Goal: Task Accomplishment & Management: Complete application form

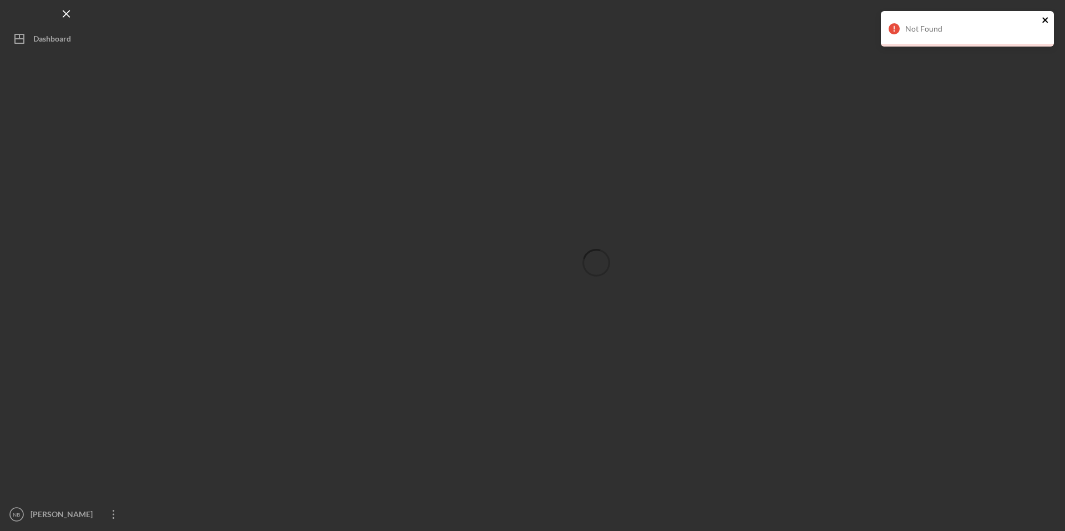
click at [1045, 18] on icon "close" at bounding box center [1046, 20] width 8 height 9
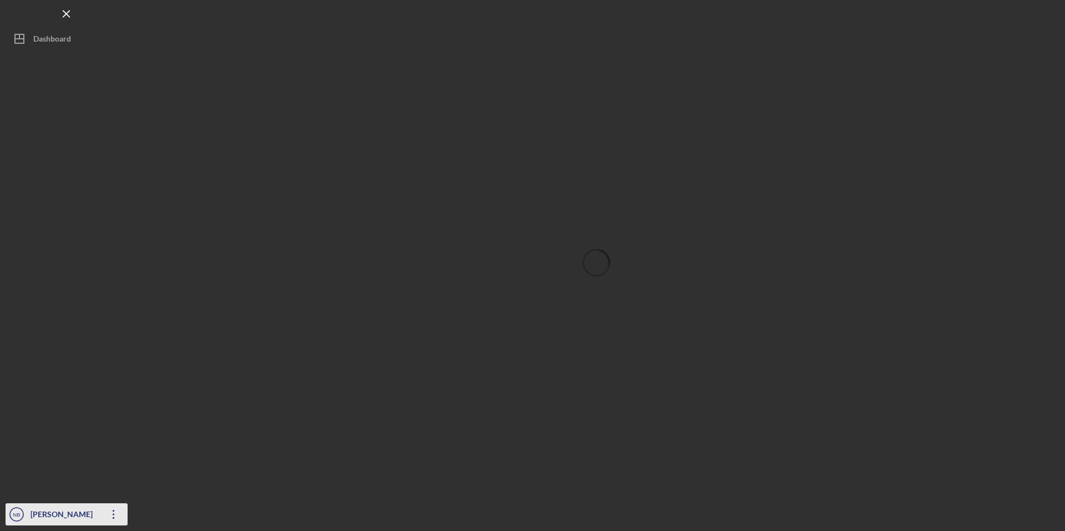
click at [32, 519] on div "[PERSON_NAME]" at bounding box center [64, 516] width 72 height 25
drag, startPoint x: 86, startPoint y: 372, endPoint x: 78, endPoint y: 328, distance: 45.1
click at [86, 366] on div at bounding box center [67, 277] width 122 height 454
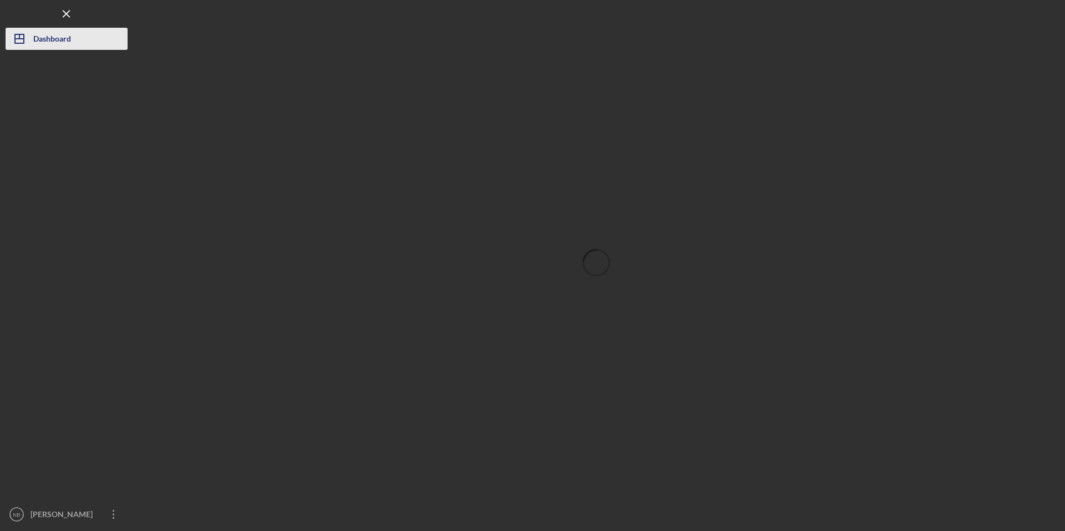
click at [60, 33] on div "Dashboard" at bounding box center [52, 40] width 38 height 25
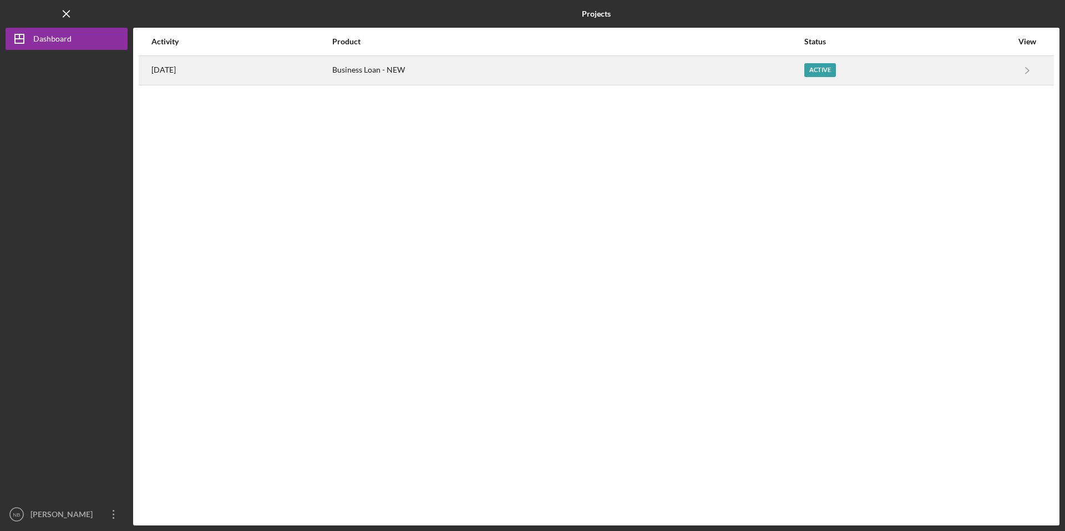
click at [300, 78] on div "[DATE]" at bounding box center [241, 71] width 180 height 28
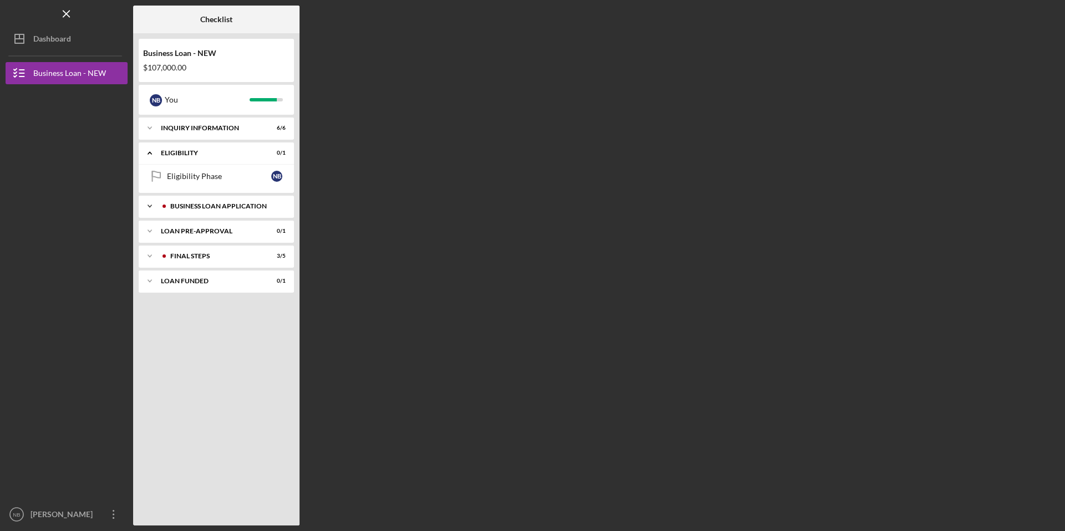
click at [219, 212] on div "Icon/Expander BUSINESS LOAN APPLICATION 19 / 20" at bounding box center [216, 206] width 155 height 22
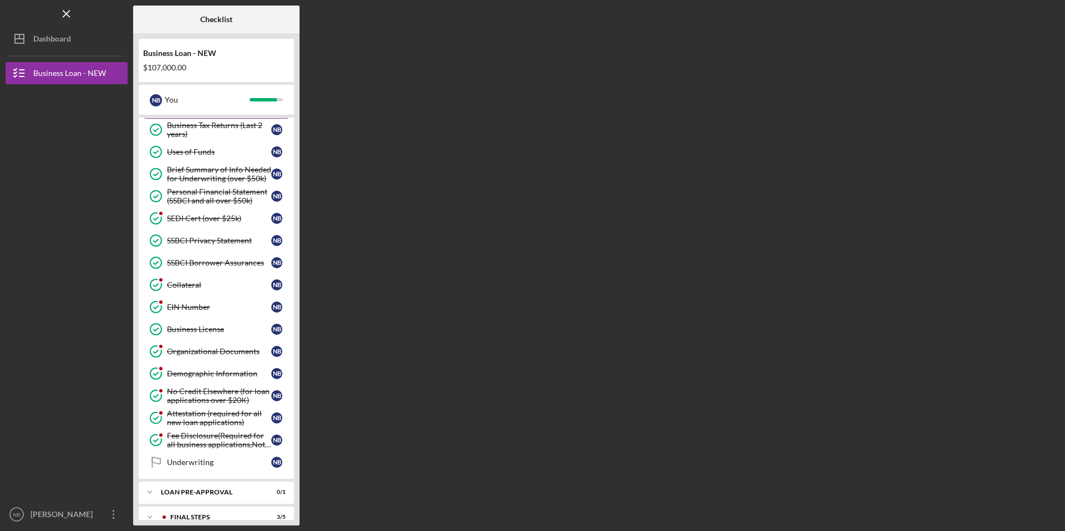
scroll to position [228, 0]
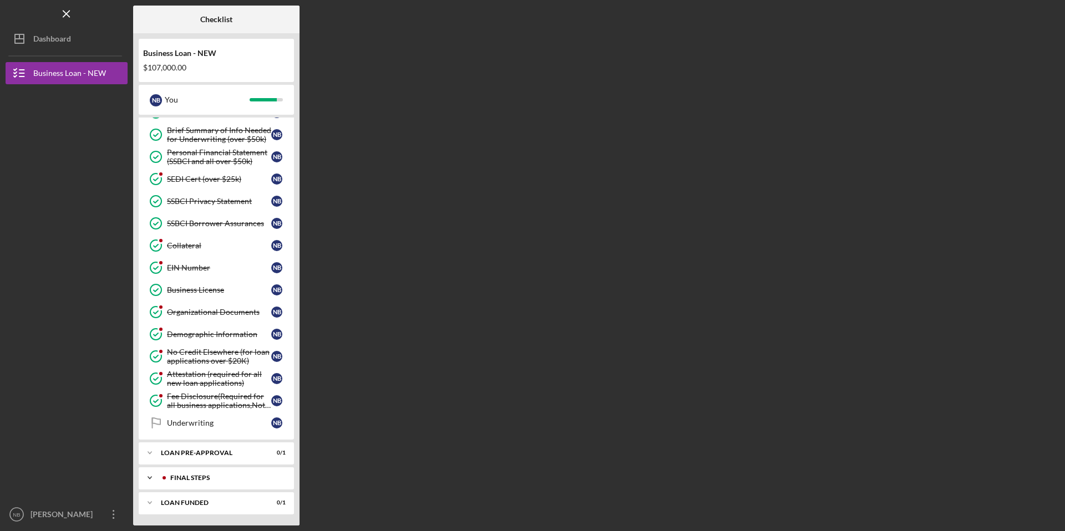
click at [215, 476] on div "FINAL STEPS" at bounding box center [225, 478] width 110 height 7
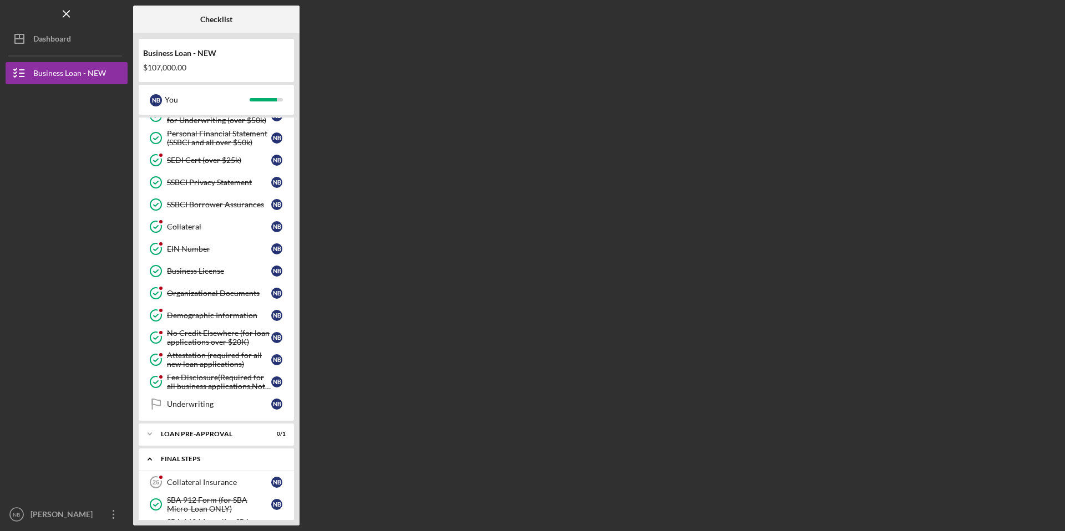
scroll to position [325, 0]
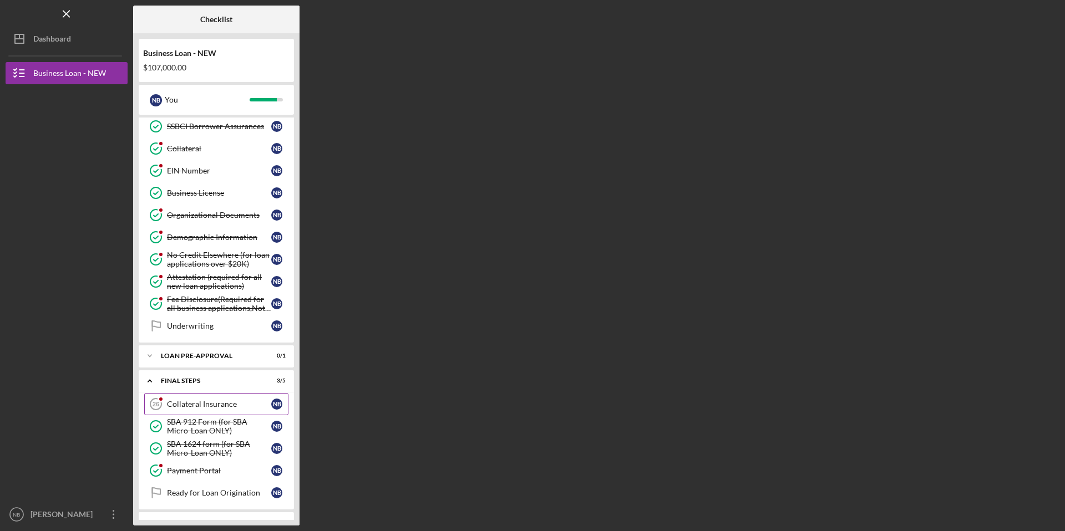
click at [179, 402] on div "Collateral Insurance" at bounding box center [219, 404] width 104 height 9
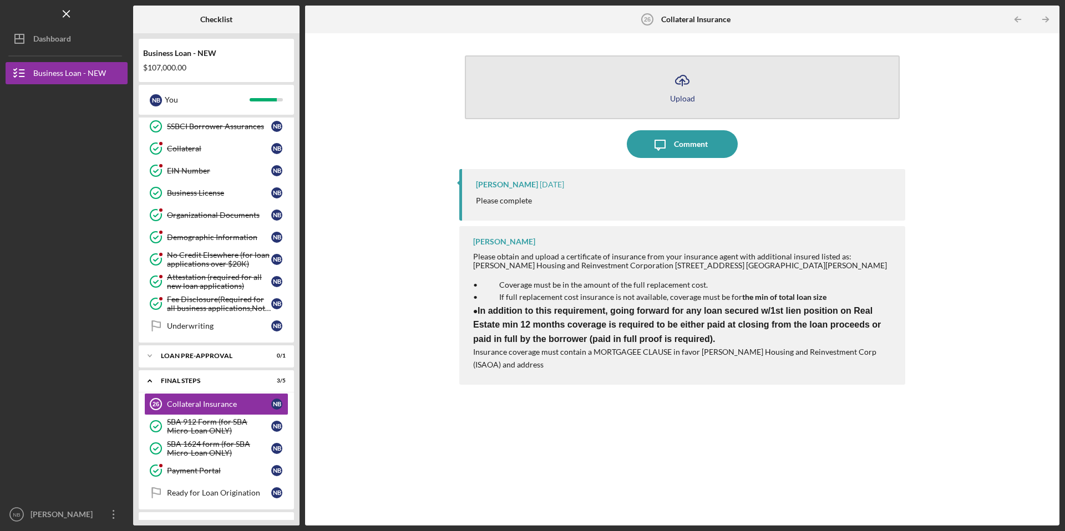
click at [682, 80] on line "button" at bounding box center [682, 82] width 0 height 7
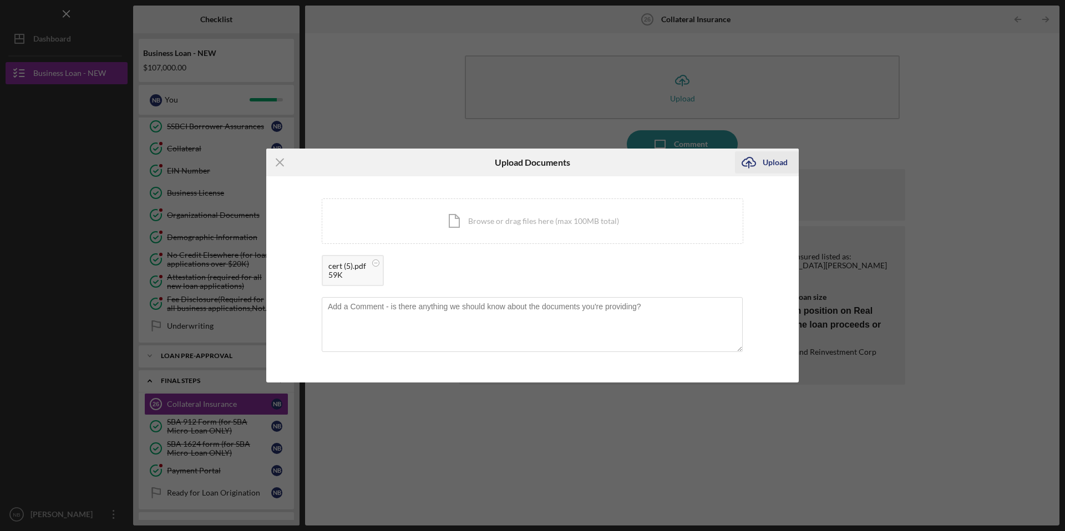
click at [777, 162] on div "Upload" at bounding box center [775, 162] width 25 height 22
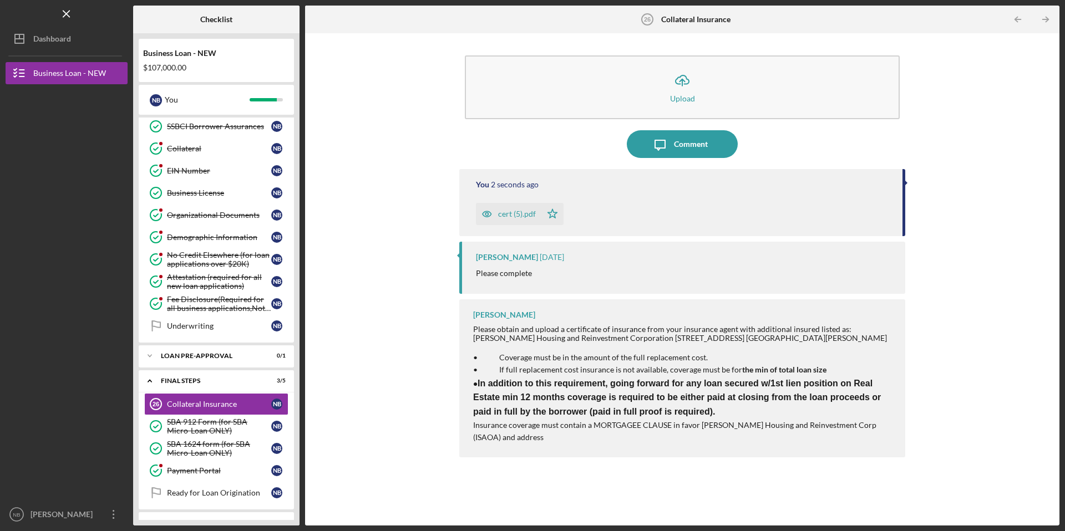
click at [395, 237] on div "Icon/Upload Upload Icon/Message Comment You 2 seconds ago cert (5).pdf Icon/Sta…" at bounding box center [682, 280] width 743 height 482
click at [216, 468] on div "Payment Portal" at bounding box center [219, 471] width 104 height 9
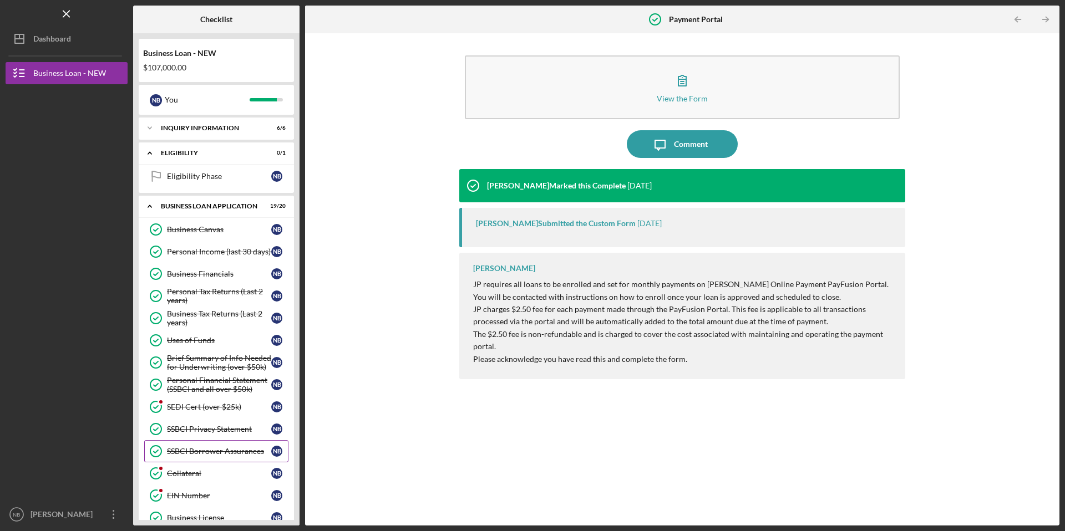
scroll to position [345, 0]
